Goal: Browse casually: Explore the website without a specific task or goal

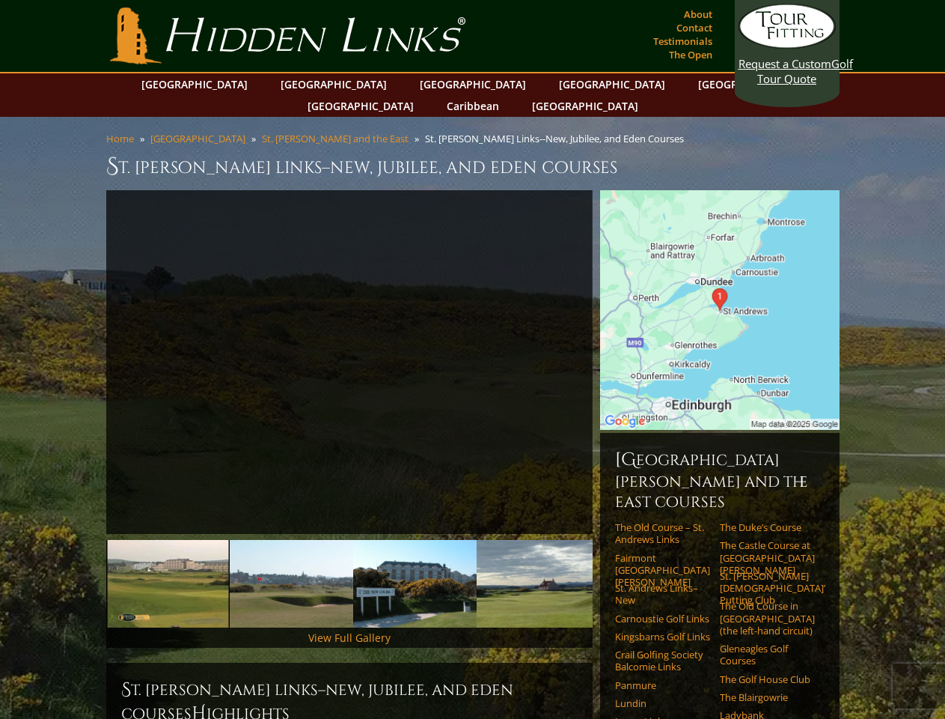
click at [84, 347] on link "Previous" at bounding box center [84, 362] width 30 height 30
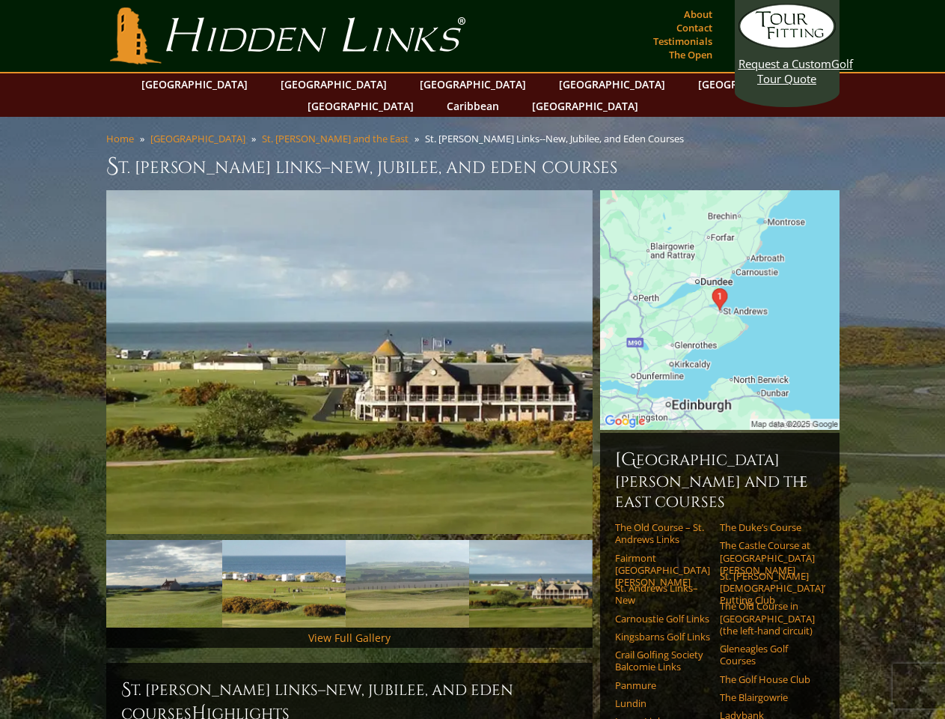
click at [168, 561] on img at bounding box center [160, 584] width 123 height 88
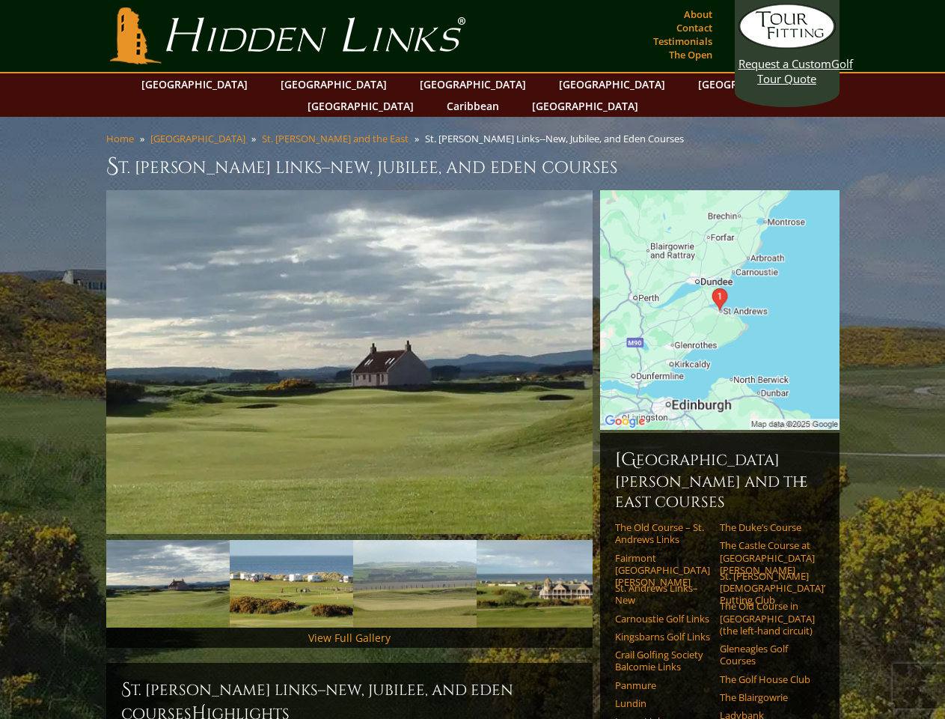
click at [291, 561] on img at bounding box center [291, 584] width 123 height 88
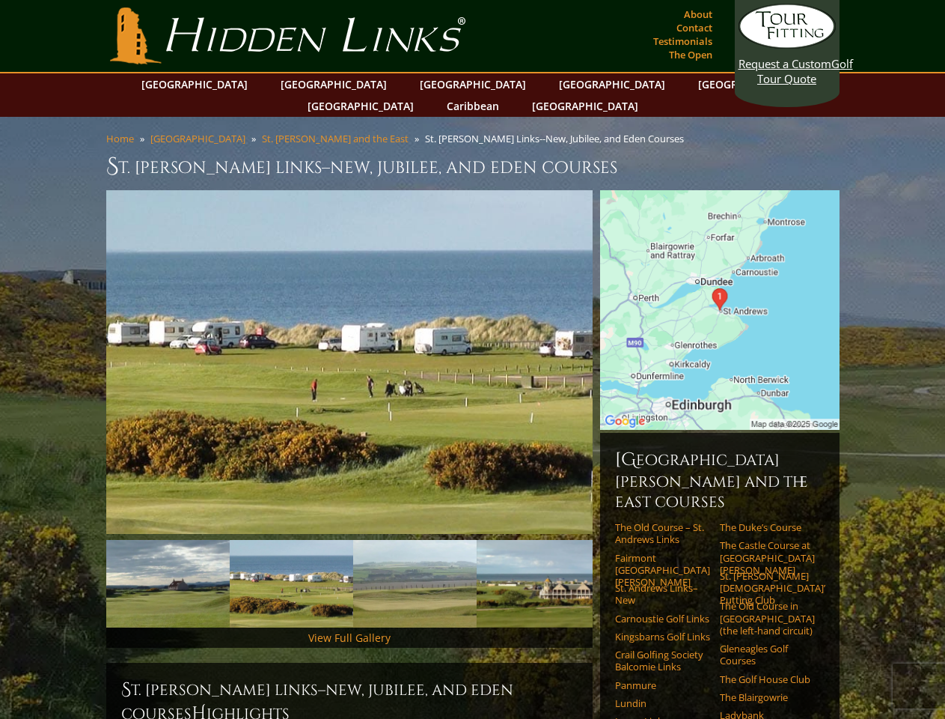
click at [415, 561] on img at bounding box center [414, 584] width 123 height 88
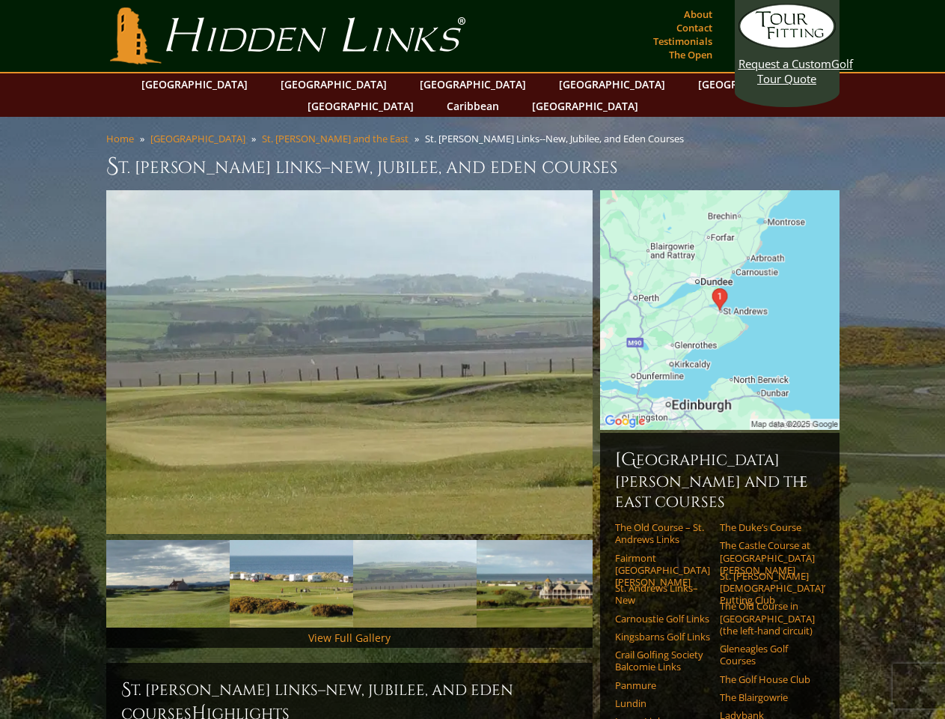
click at [538, 561] on img at bounding box center [538, 584] width 123 height 88
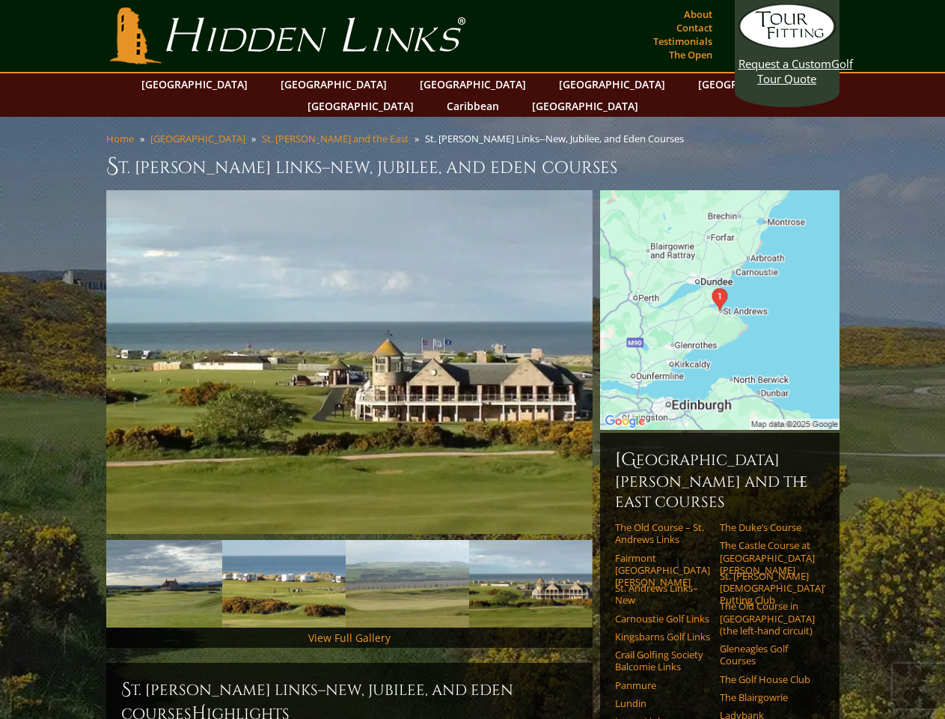
click at [615, 569] on link "Next" at bounding box center [615, 584] width 30 height 30
